Goal: Contribute content: Contribute content

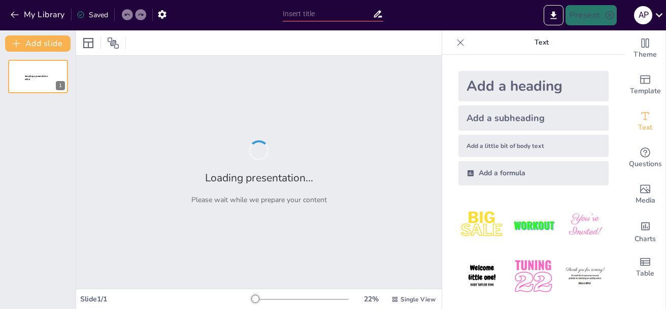
type input "Trabajo Grupal Nº1 sistema circulatorio"
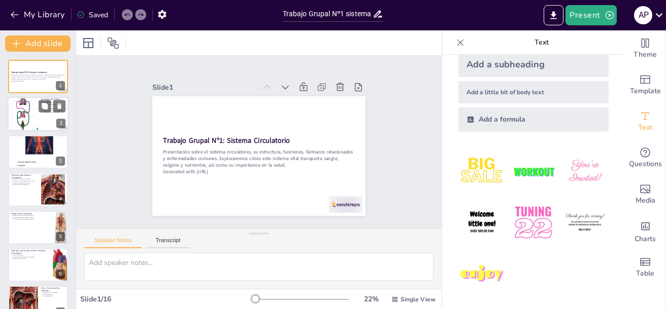
click at [22, 114] on div at bounding box center [23, 114] width 34 height 34
type textarea "El sistema circulatorio es esencial para la vida, ya que se encarga de distribu…"
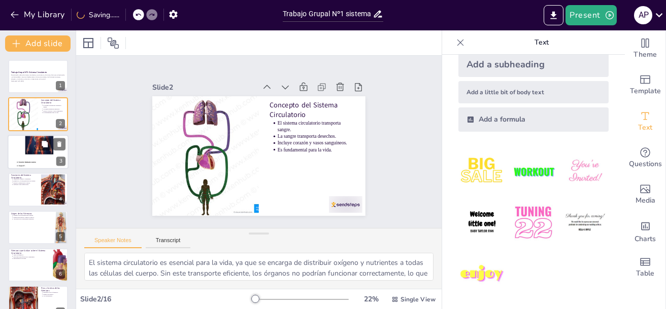
click at [29, 152] on div at bounding box center [38, 152] width 61 height 81
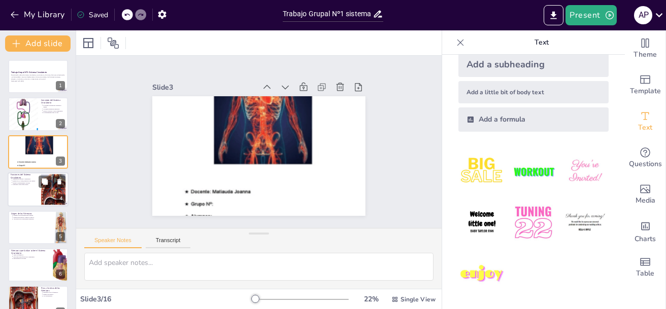
click at [24, 181] on p "[PERSON_NAME] desechos del cuerpo." at bounding box center [25, 181] width 25 height 2
type textarea "El transporte de oxígeno y nutrientes es una de las funciones más críticas del …"
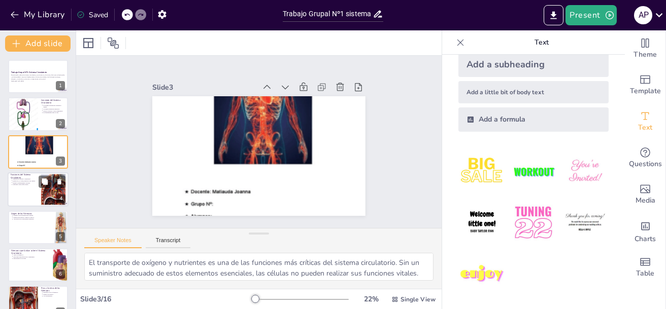
scroll to position [9, 0]
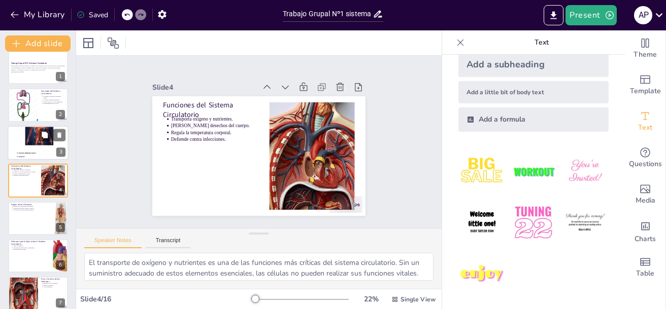
click at [31, 145] on div at bounding box center [38, 142] width 61 height 81
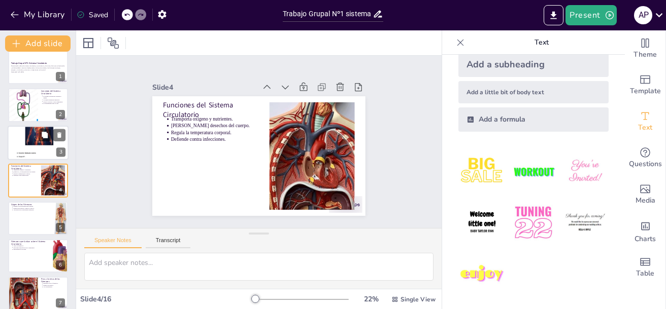
scroll to position [0, 0]
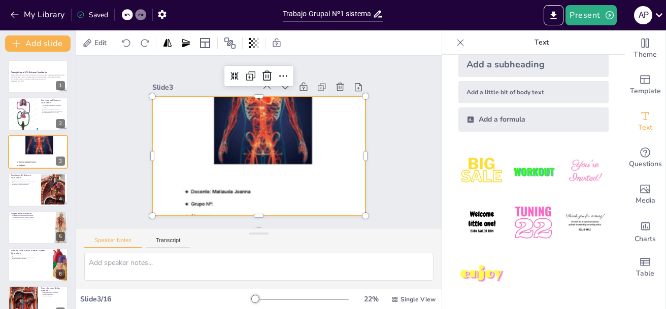
click at [278, 145] on div at bounding box center [250, 154] width 338 height 354
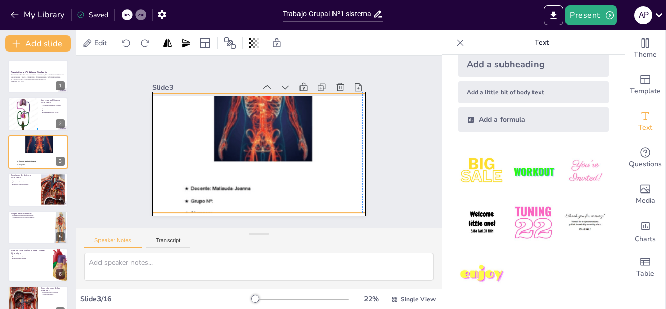
drag, startPoint x: 275, startPoint y: 135, endPoint x: 272, endPoint y: 131, distance: 5.5
click at [272, 131] on div at bounding box center [253, 152] width 309 height 345
click at [301, 81] on icon at bounding box center [309, 89] width 16 height 16
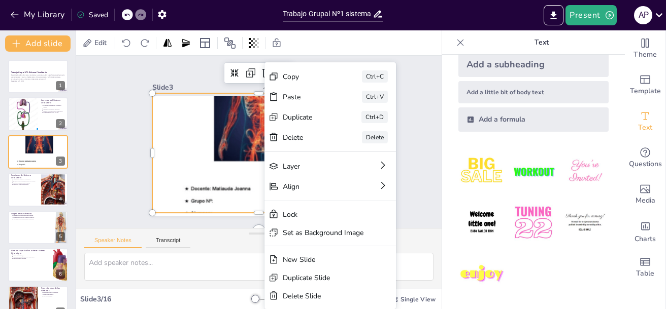
click at [314, 154] on div "Copy Ctrl+C Paste Ctrl+V Duplicate Ctrl+D Delete Delete Layer Align Lock Set as…" at bounding box center [352, 293] width 221 height 279
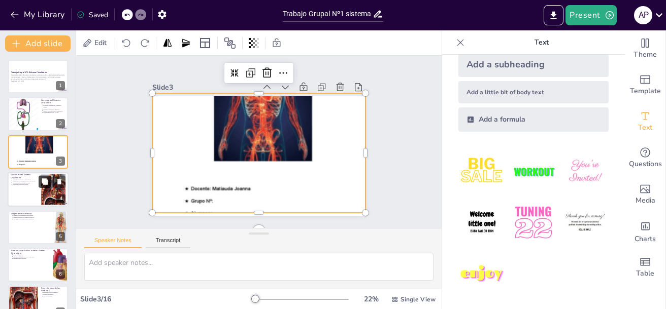
click at [44, 186] on button at bounding box center [45, 182] width 12 height 12
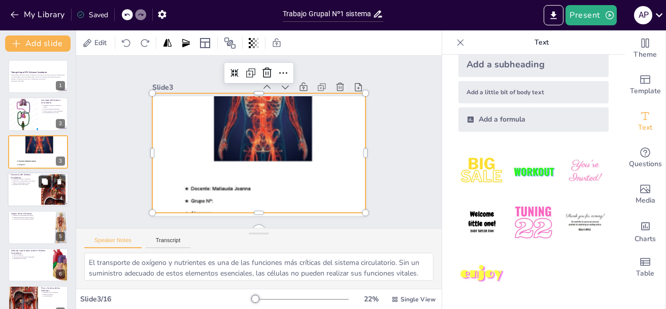
scroll to position [47, 0]
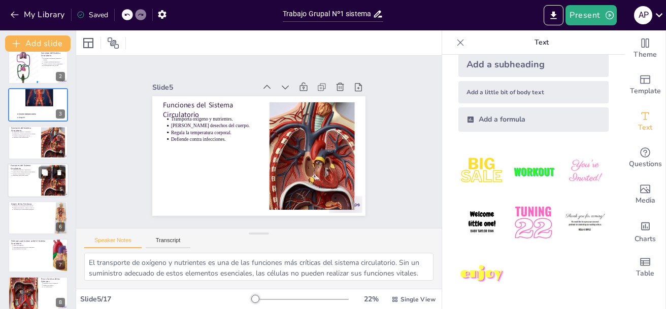
click at [61, 171] on icon at bounding box center [59, 172] width 7 height 7
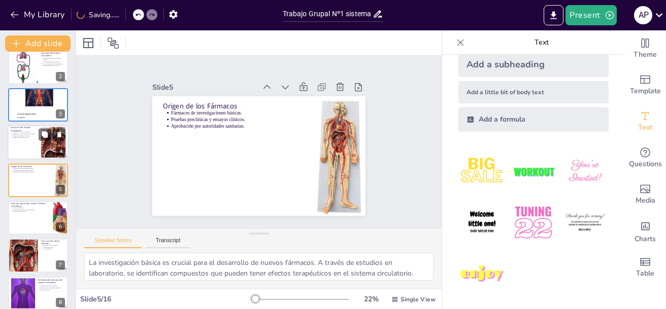
click at [19, 144] on div at bounding box center [38, 142] width 61 height 34
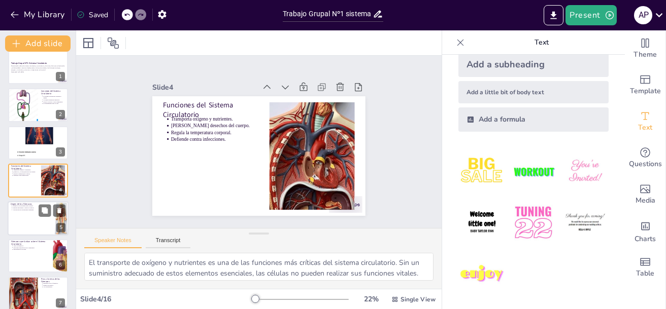
click at [26, 226] on div at bounding box center [38, 218] width 61 height 34
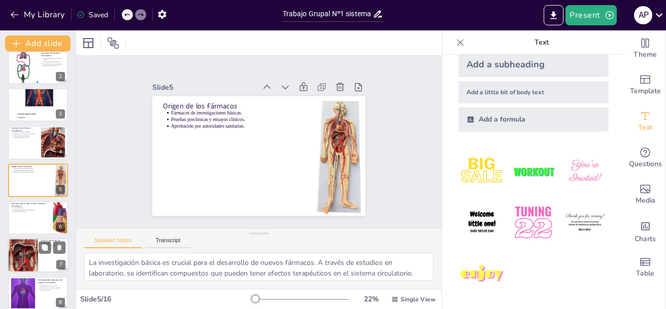
click at [25, 229] on div at bounding box center [38, 217] width 60 height 33
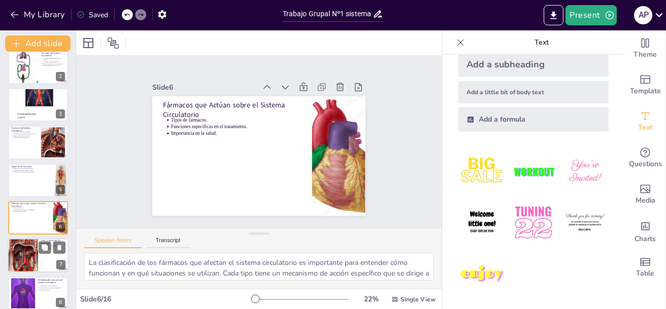
scroll to position [85, 0]
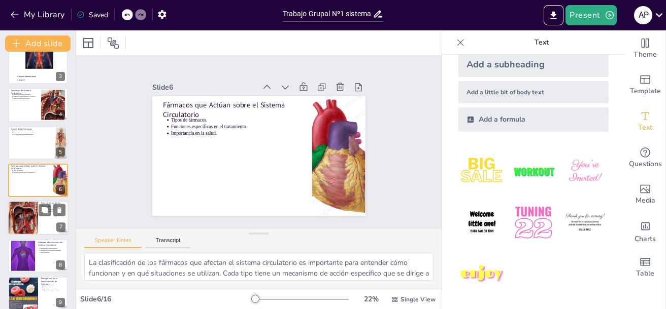
click at [22, 226] on div at bounding box center [23, 218] width 34 height 34
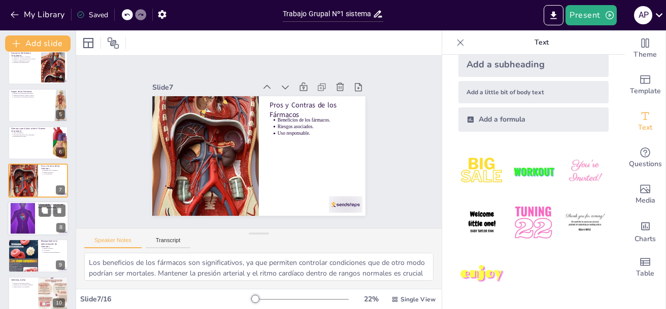
click at [25, 224] on div at bounding box center [22, 218] width 55 height 31
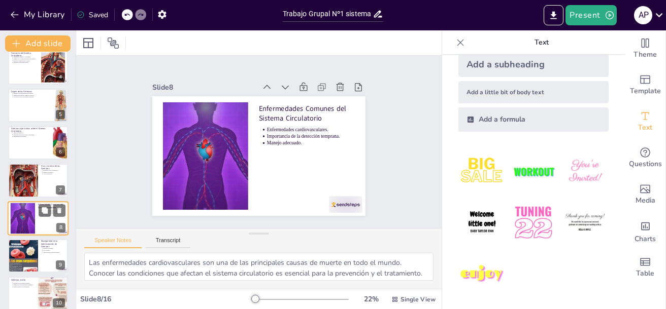
scroll to position [160, 0]
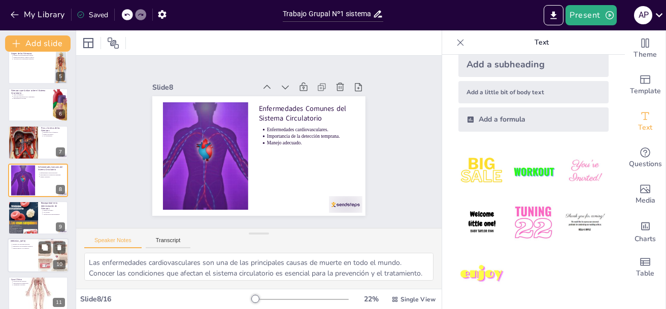
click at [25, 241] on p "[MEDICAL_DATA]" at bounding box center [23, 241] width 24 height 3
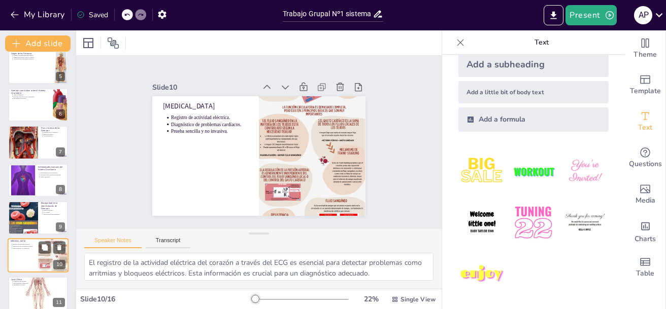
scroll to position [236, 0]
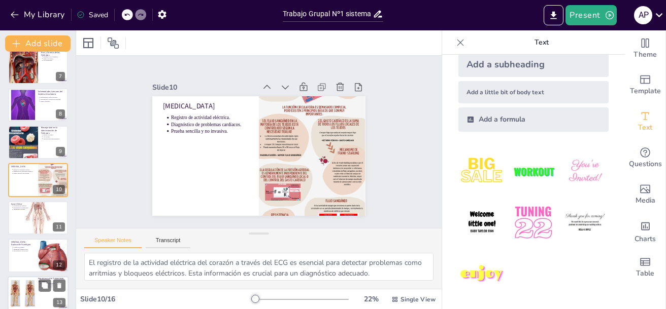
click at [23, 290] on div at bounding box center [22, 293] width 31 height 31
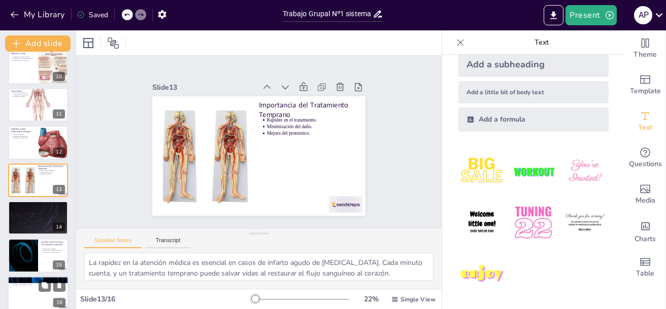
scroll to position [358, 0]
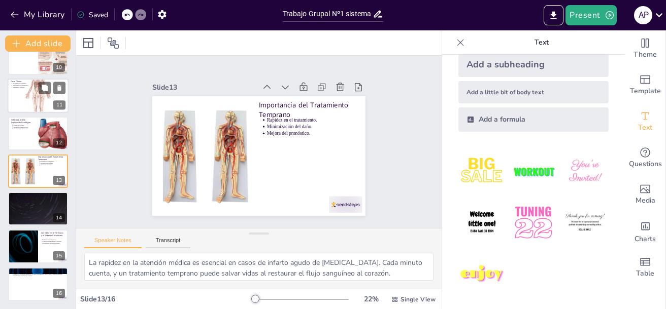
click at [27, 96] on div at bounding box center [38, 95] width 61 height 61
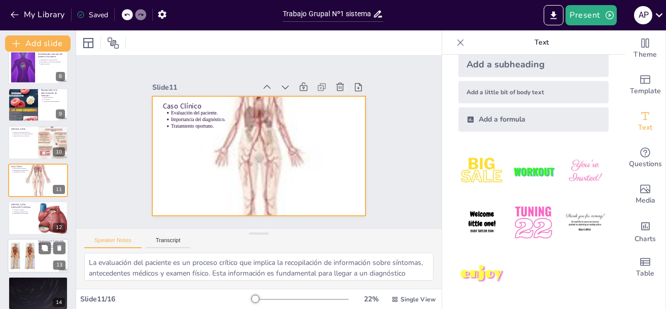
scroll to position [324, 0]
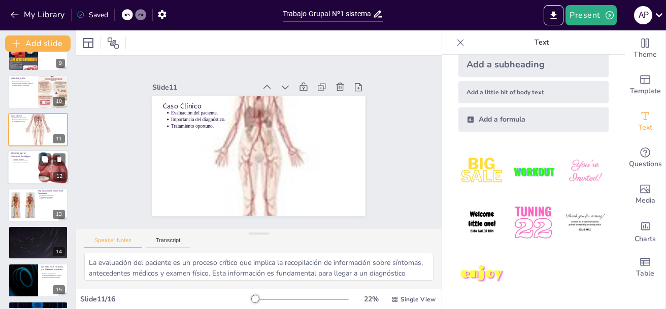
click at [25, 162] on p "Importancia de la fisiología." at bounding box center [24, 163] width 22 height 2
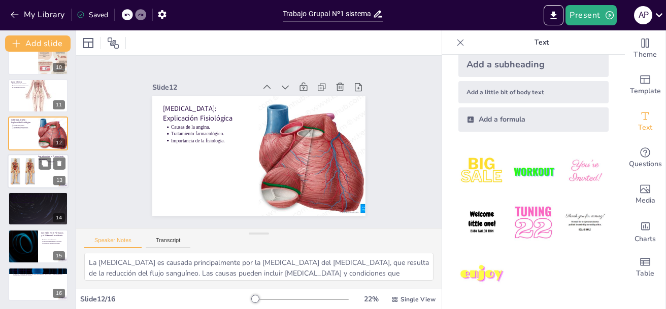
click at [25, 178] on div at bounding box center [22, 171] width 31 height 31
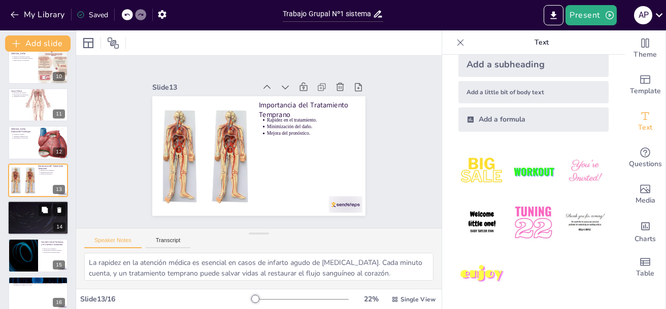
scroll to position [358, 0]
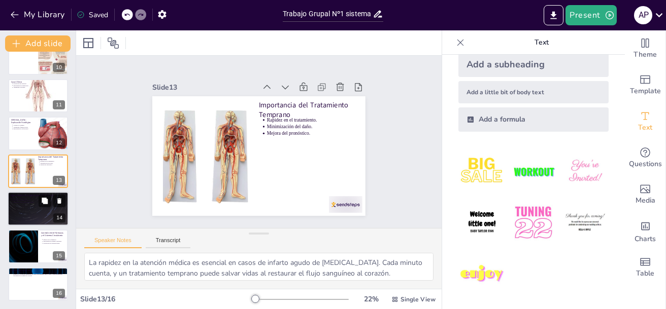
click at [24, 206] on div at bounding box center [38, 209] width 61 height 34
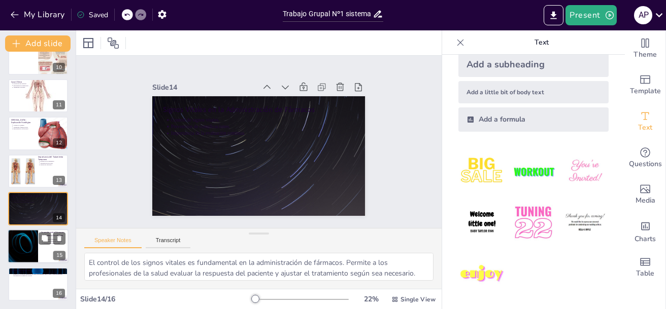
click at [26, 244] on div at bounding box center [22, 247] width 61 height 34
type textarea "Los efectos de los fármacos en el sistema circulatorio son significativos. Pued…"
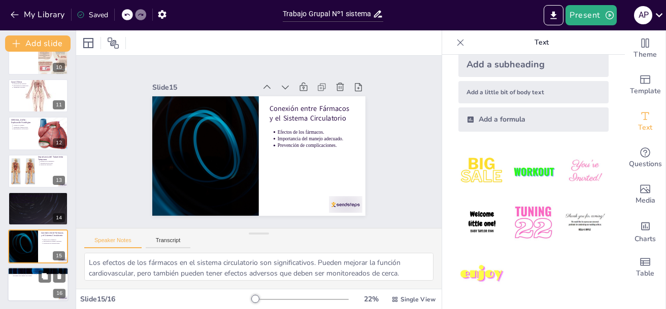
click at [27, 284] on div at bounding box center [38, 284] width 61 height 34
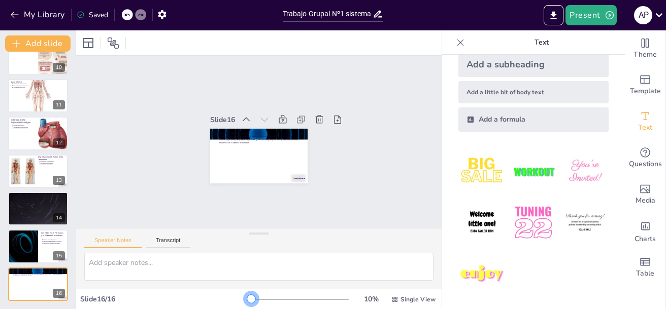
drag, startPoint x: 280, startPoint y: 299, endPoint x: 234, endPoint y: 298, distance: 45.2
click at [234, 298] on div "Slide 16 / 16 10 % Single View" at bounding box center [258, 300] width 365 height 16
click at [554, 11] on icon "Export to PowerPoint" at bounding box center [553, 15] width 11 height 11
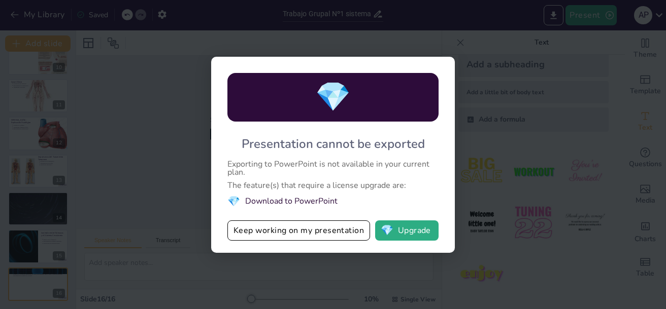
click at [318, 199] on li "💎 Download to PowerPoint" at bounding box center [332, 202] width 211 height 14
click at [495, 163] on div "💎 Presentation cannot be exported Exporting to PowerPoint is not available in y…" at bounding box center [333, 154] width 666 height 309
drag, startPoint x: 470, startPoint y: 63, endPoint x: 459, endPoint y: 73, distance: 14.7
click at [470, 64] on div "💎 Presentation cannot be exported Exporting to PowerPoint is not available in y…" at bounding box center [333, 154] width 666 height 309
click at [446, 41] on div "💎 Presentation cannot be exported Exporting to PowerPoint is not available in y…" at bounding box center [333, 154] width 666 height 309
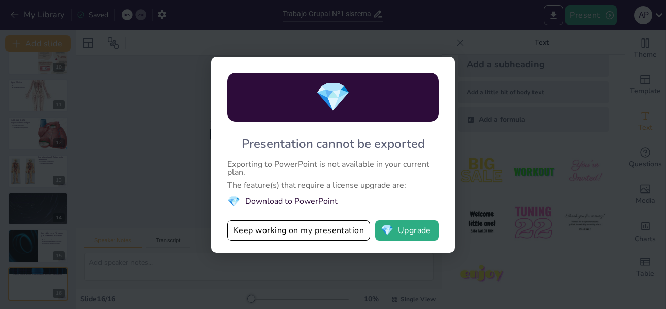
click at [501, 151] on div "💎 Presentation cannot be exported Exporting to PowerPoint is not available in y…" at bounding box center [333, 154] width 666 height 309
click at [454, 37] on div "💎 Presentation cannot be exported Exporting to PowerPoint is not available in y…" at bounding box center [333, 154] width 666 height 309
click at [452, 42] on div "💎 Presentation cannot be exported Exporting to PowerPoint is not available in y…" at bounding box center [333, 154] width 666 height 309
click at [600, 27] on div "💎 Presentation cannot be exported Exporting to PowerPoint is not available in y…" at bounding box center [333, 154] width 666 height 309
click at [302, 203] on li "💎 Download to PowerPoint" at bounding box center [332, 202] width 211 height 14
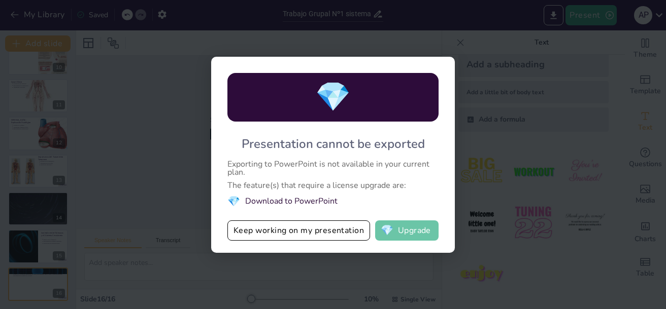
click at [392, 229] on span "💎" at bounding box center [386, 231] width 13 height 10
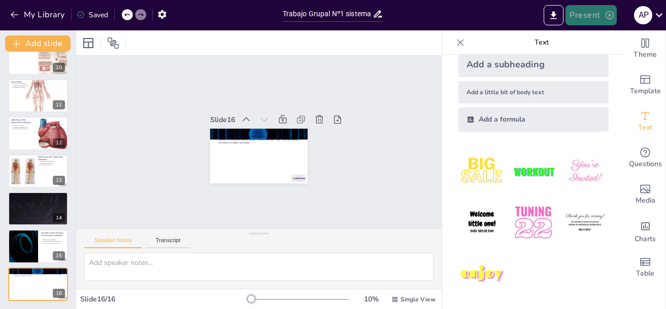
click at [584, 12] on button "Present" at bounding box center [590, 15] width 51 height 20
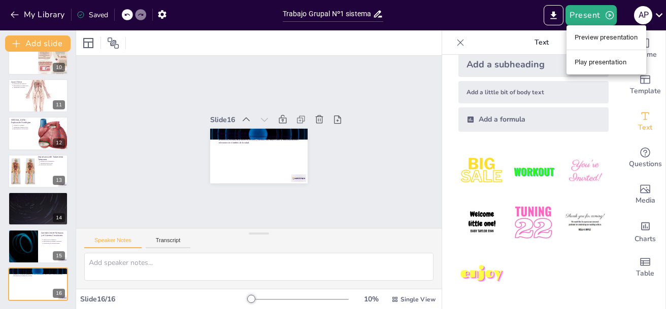
click at [458, 25] on div at bounding box center [333, 154] width 666 height 309
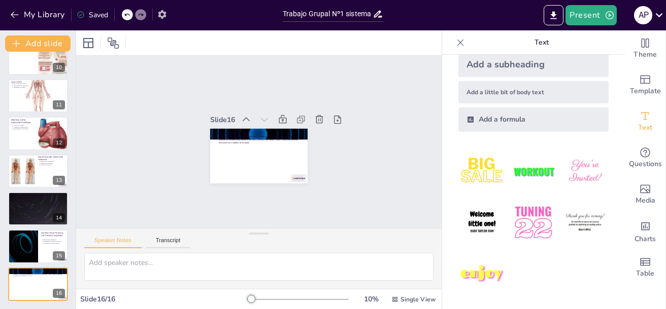
click at [164, 15] on icon "button" at bounding box center [162, 14] width 8 height 9
click at [165, 15] on icon "button" at bounding box center [162, 14] width 8 height 9
